Goal: Use online tool/utility

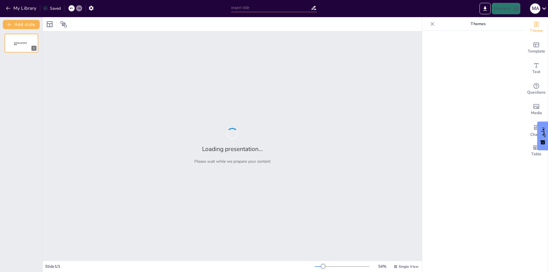
type input "Winning Is the Only Option: Live Free or Die Hard"
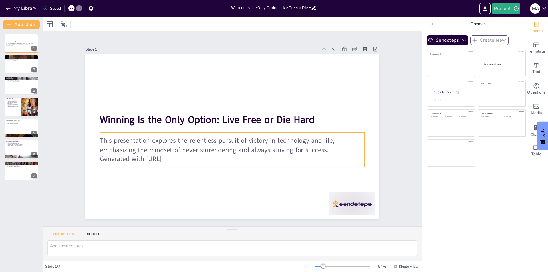
click at [162, 150] on p "This presentation explores the relentless pursuit of victory in technology and …" at bounding box center [222, 116] width 225 height 170
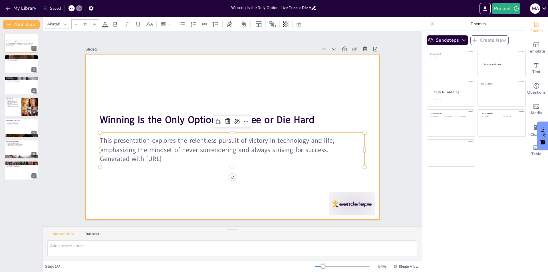
click at [152, 187] on div at bounding box center [235, 121] width 330 height 248
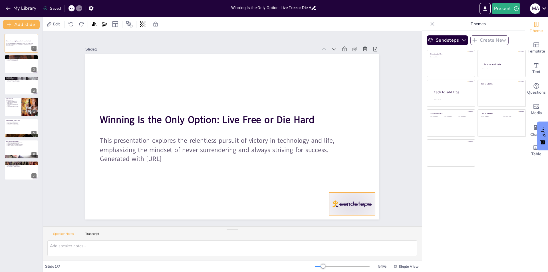
click at [116, 161] on div at bounding box center [91, 139] width 50 height 46
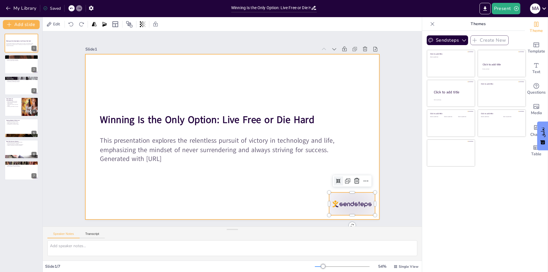
click at [287, 206] on div at bounding box center [229, 121] width 336 height 270
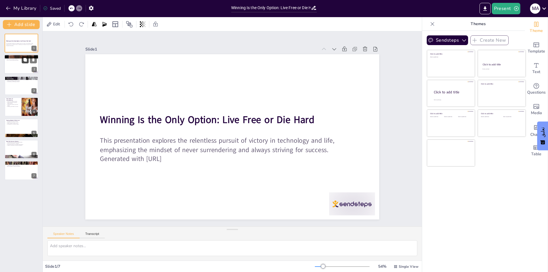
click at [24, 63] on button at bounding box center [25, 59] width 7 height 7
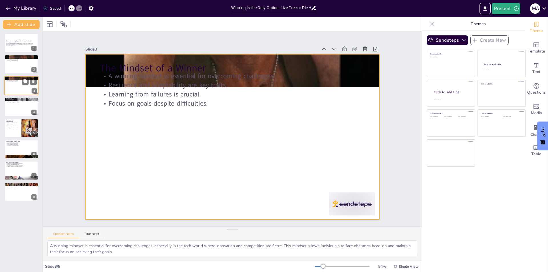
click at [28, 86] on div at bounding box center [21, 85] width 34 height 19
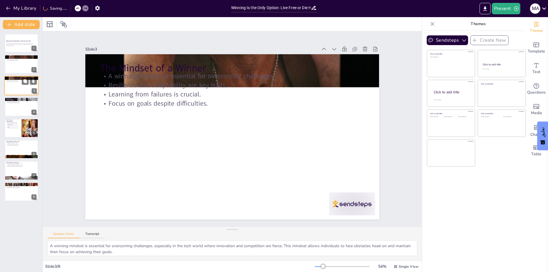
click at [27, 89] on div at bounding box center [21, 85] width 34 height 19
click at [23, 112] on div at bounding box center [21, 106] width 34 height 19
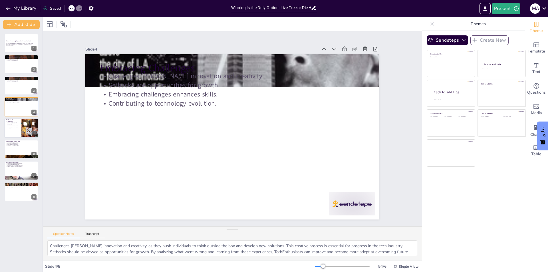
click at [18, 133] on div at bounding box center [21, 127] width 34 height 19
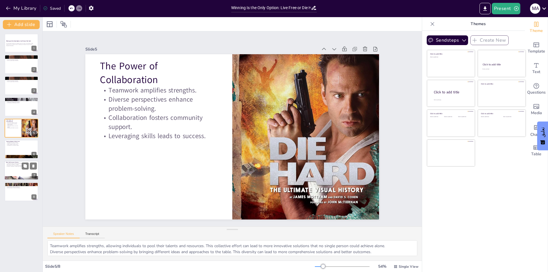
click at [13, 161] on p "Real-Life Success Stories" at bounding box center [21, 162] width 31 height 2
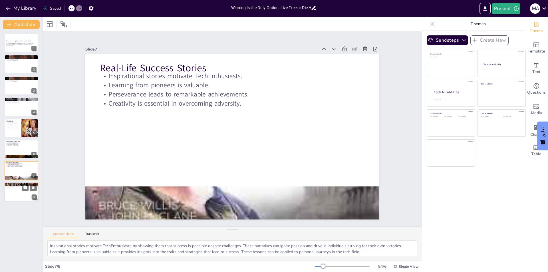
click at [19, 187] on div "Adopt a winning mindset for success. Embrace challenges as opportunities. Colla…" at bounding box center [21, 186] width 31 height 4
type textarea "Adopting a winning mindset is essential for success. It shapes how individuals …"
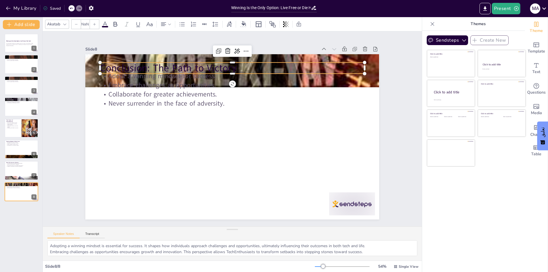
type input "48"
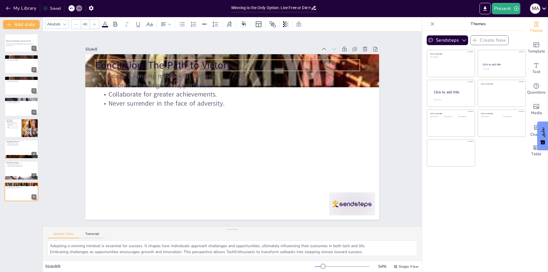
drag, startPoint x: 241, startPoint y: 59, endPoint x: 236, endPoint y: 57, distance: 5.2
click at [236, 57] on p "Conclusion: The Path to Victory" at bounding box center [285, 93] width 144 height 236
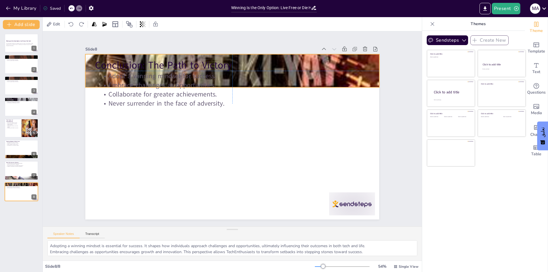
click at [370, 64] on div at bounding box center [175, 140] width 486 height 377
click at [298, 76] on p "Adopt a winning mindset for success." at bounding box center [197, 168] width 203 height 184
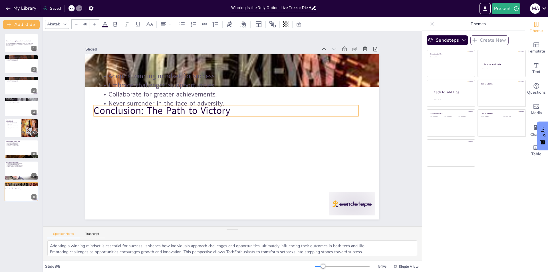
drag, startPoint x: 186, startPoint y: 62, endPoint x: 185, endPoint y: 108, distance: 45.4
click at [185, 108] on p "Conclusion: The Path to Victory" at bounding box center [216, 141] width 95 height 256
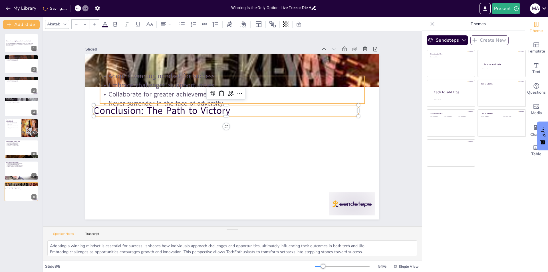
type input "32"
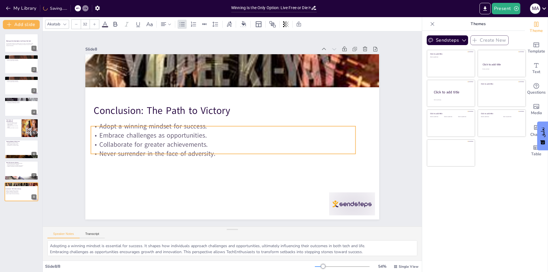
drag, startPoint x: 184, startPoint y: 89, endPoint x: 175, endPoint y: 139, distance: 51.0
click at [197, 139] on p "Collaborate for greater achievements." at bounding box center [215, 121] width 37 height 264
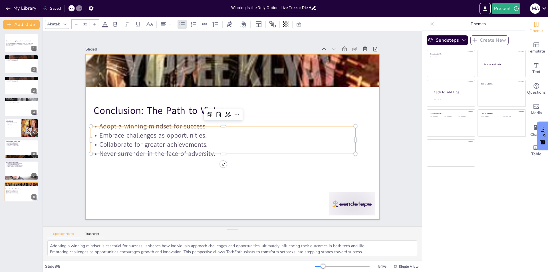
click at [199, 86] on div at bounding box center [224, 129] width 165 height 294
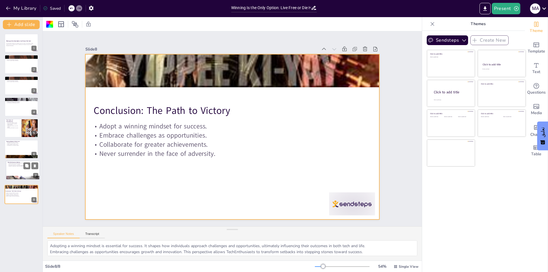
click at [23, 169] on div at bounding box center [23, 170] width 34 height 19
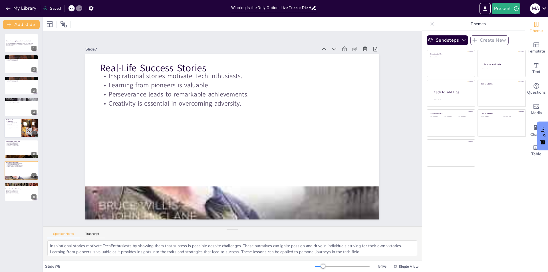
click at [4, 130] on div "The Power of Collaboration Teamwork amplifies strengths. Diverse perspectives e…" at bounding box center [21, 127] width 34 height 19
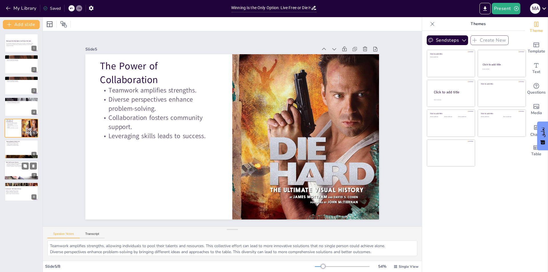
click at [20, 162] on p "Real-Life Success Stories" at bounding box center [21, 162] width 31 height 2
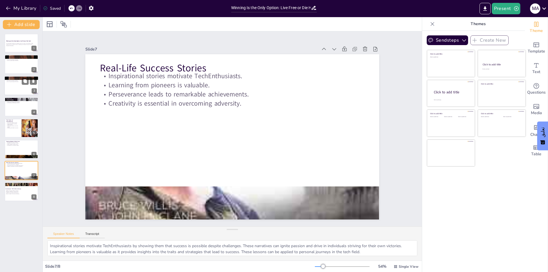
click at [19, 87] on div at bounding box center [21, 85] width 34 height 19
type textarea "A winning mindset is essential for overcoming challenges, especially in the tec…"
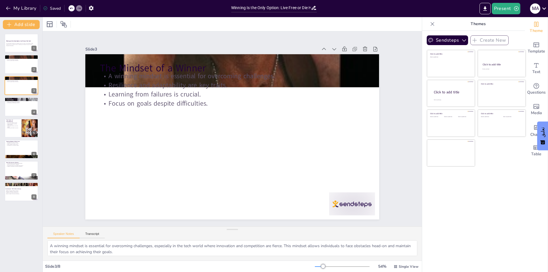
drag, startPoint x: 503, startPoint y: 168, endPoint x: 501, endPoint y: 154, distance: 14.5
click at [503, 157] on div "Sendsteps Create New Click to add title Click to add text Click to add title Cl…" at bounding box center [473, 151] width 103 height 241
click at [535, 111] on span "Media" at bounding box center [536, 113] width 11 height 6
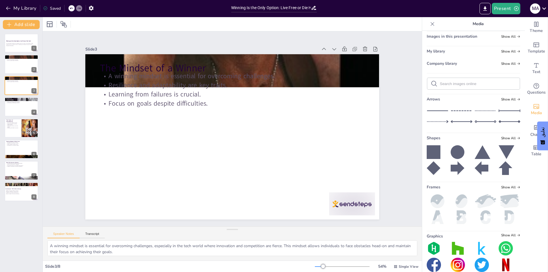
scroll to position [26, 0]
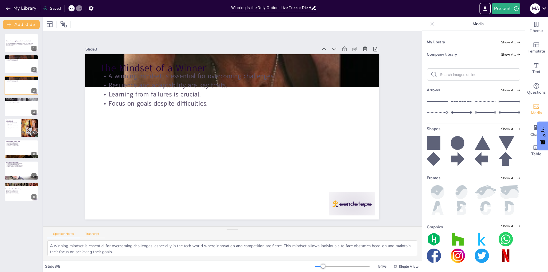
click at [94, 237] on button "Transcript" at bounding box center [92, 235] width 25 height 6
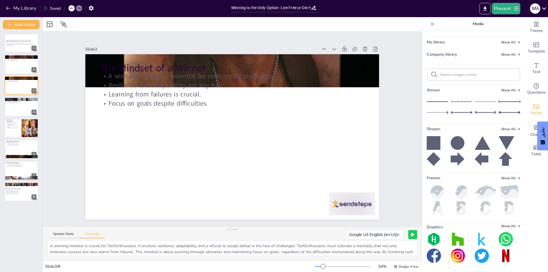
click at [408, 236] on button at bounding box center [412, 234] width 9 height 9
click at [29, 47] on div at bounding box center [21, 42] width 34 height 19
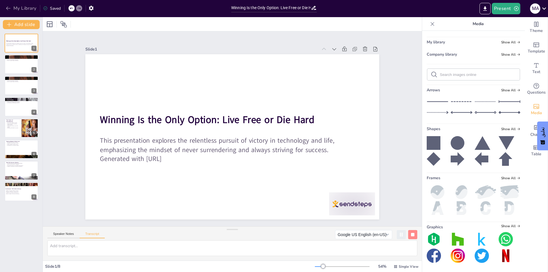
click at [29, 5] on button "My Library" at bounding box center [21, 8] width 35 height 9
